Goal: Navigation & Orientation: Find specific page/section

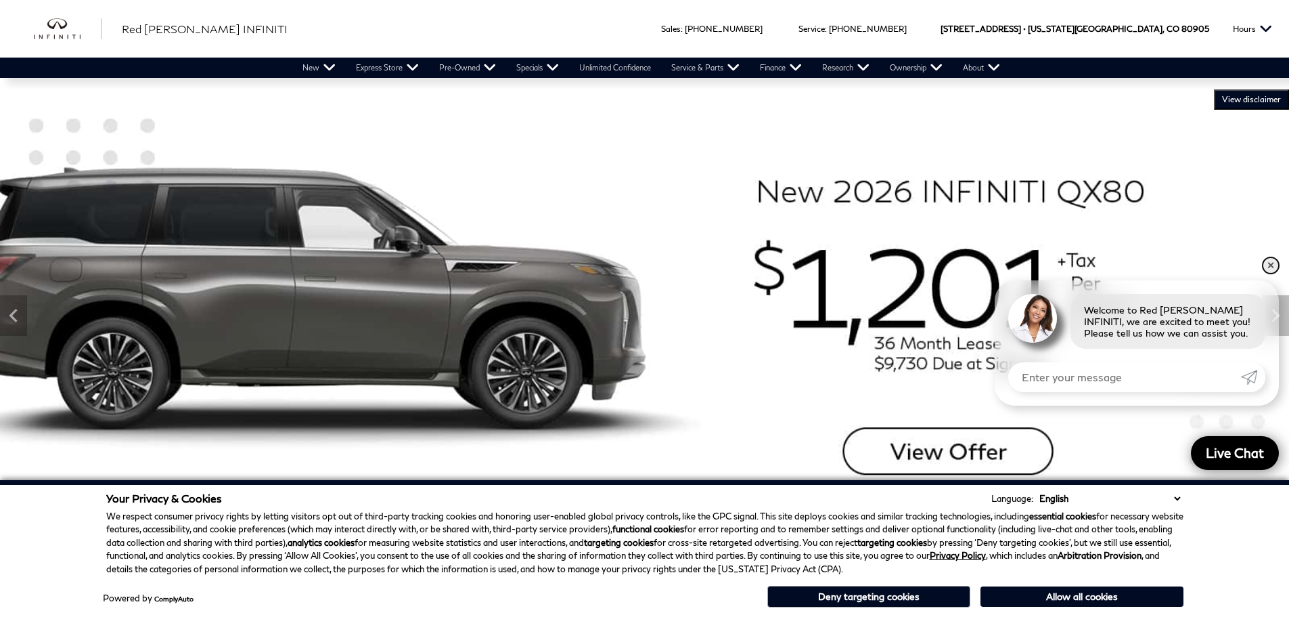
click at [1267, 266] on link "✕" at bounding box center [1271, 265] width 16 height 16
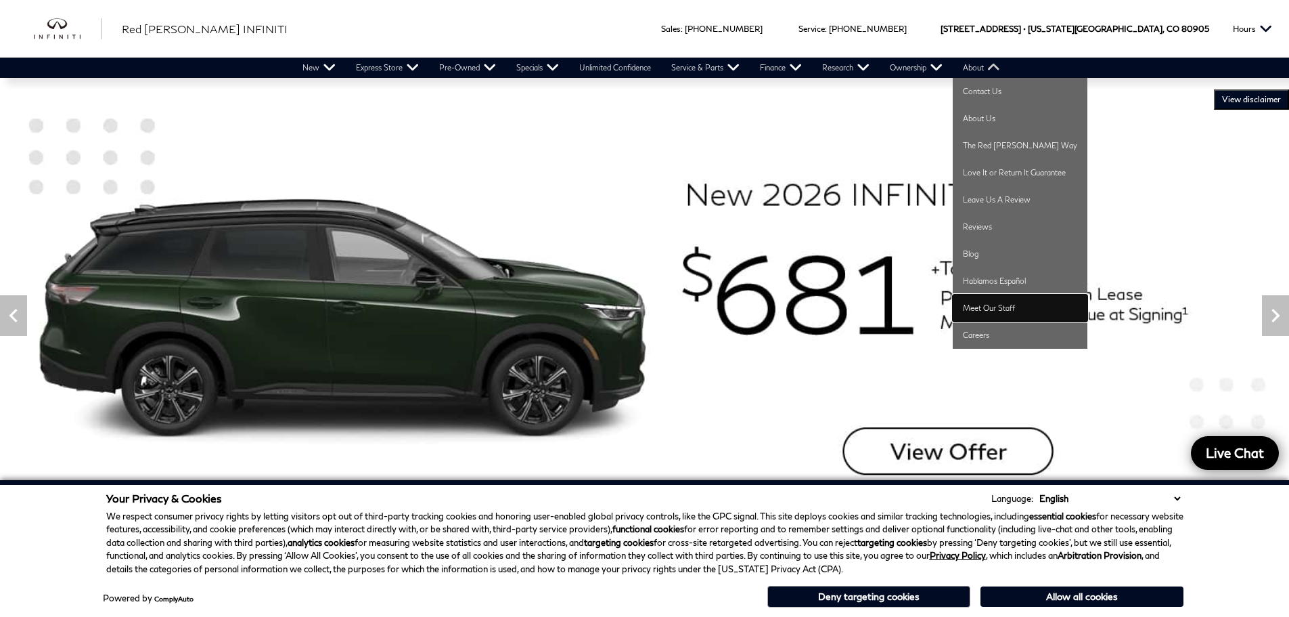
click at [991, 305] on link "Meet Our Staff" at bounding box center [1020, 307] width 135 height 27
